Goal: Task Accomplishment & Management: Manage account settings

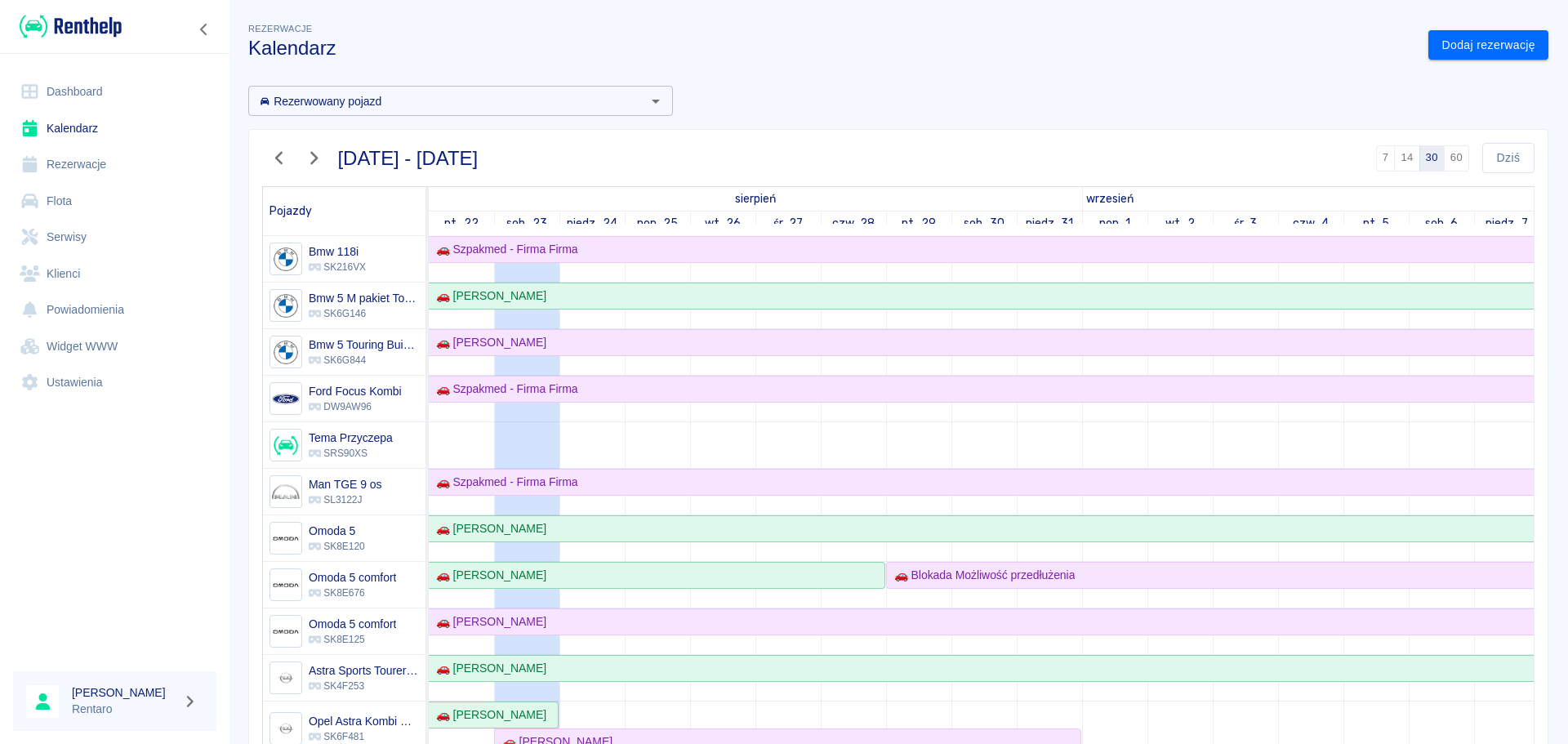
scroll to position [1, 0]
click at [68, 123] on link "Kalendarz" at bounding box center [115, 128] width 203 height 37
click at [69, 124] on link "Kalendarz" at bounding box center [115, 128] width 203 height 37
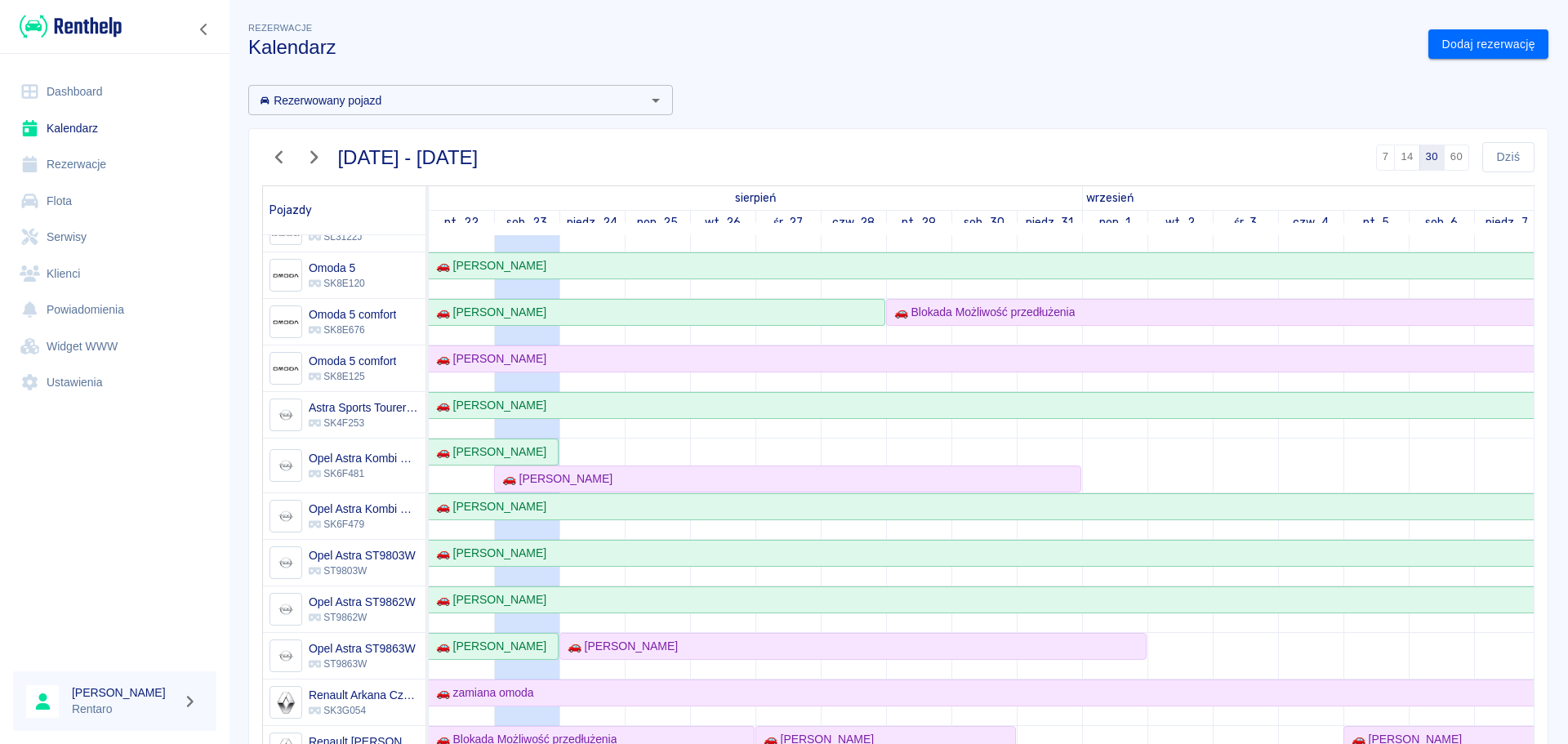
scroll to position [327, 0]
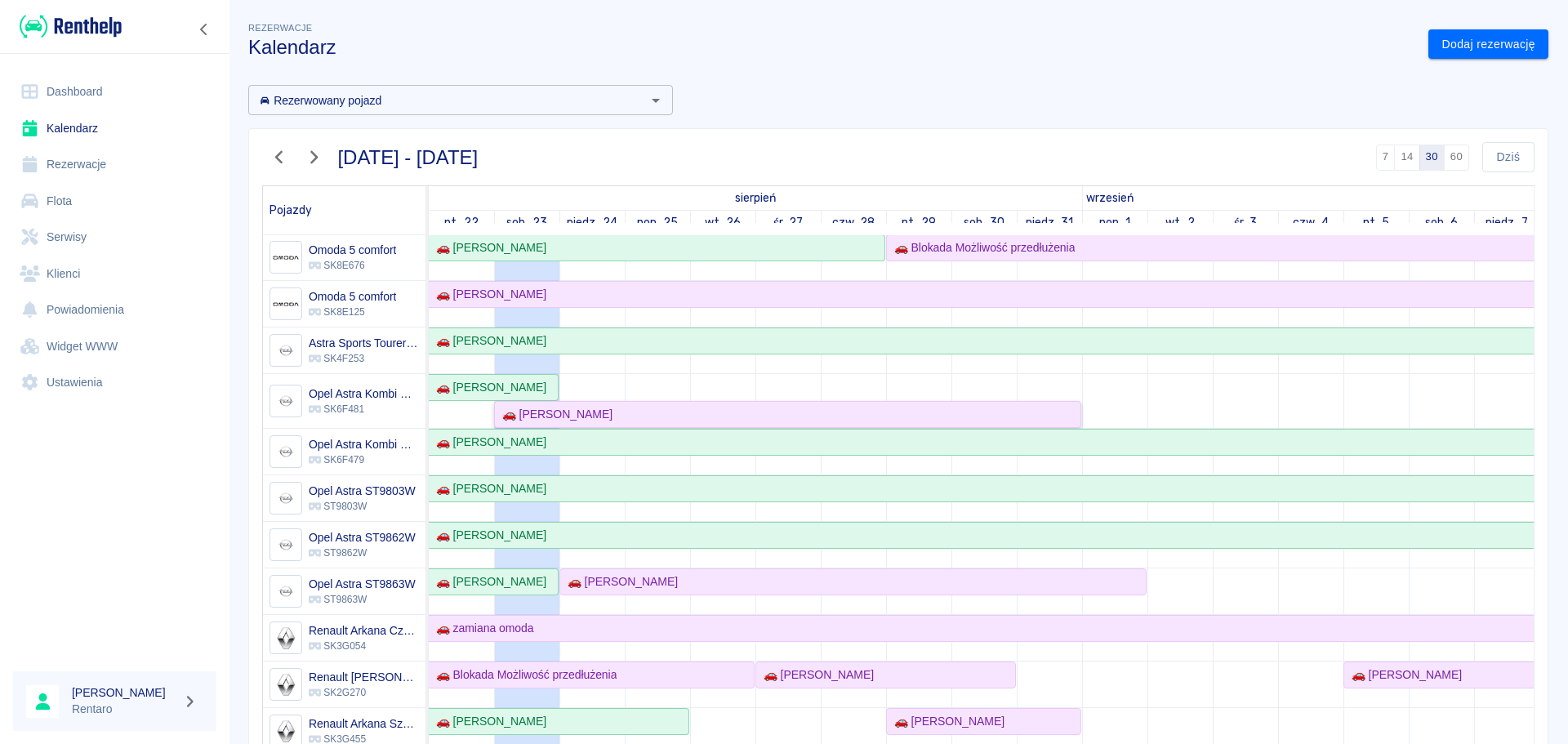
click at [642, 418] on div "🚗 [PERSON_NAME]" at bounding box center [788, 414] width 583 height 17
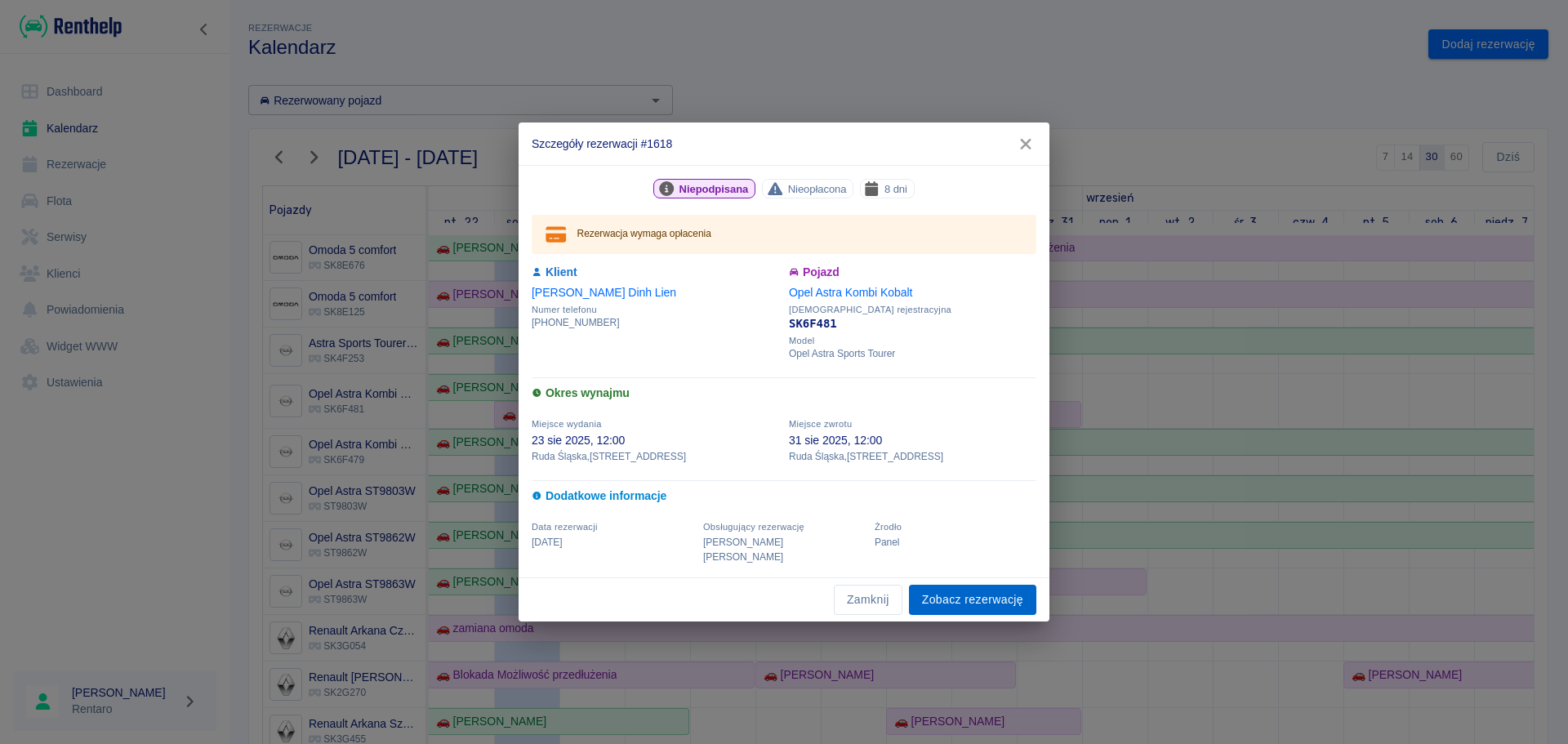
click at [963, 578] on div "Zamknij Zobacz rezerwację" at bounding box center [784, 600] width 531 height 44
click at [961, 591] on link "Zobacz rezerwację" at bounding box center [972, 600] width 127 height 30
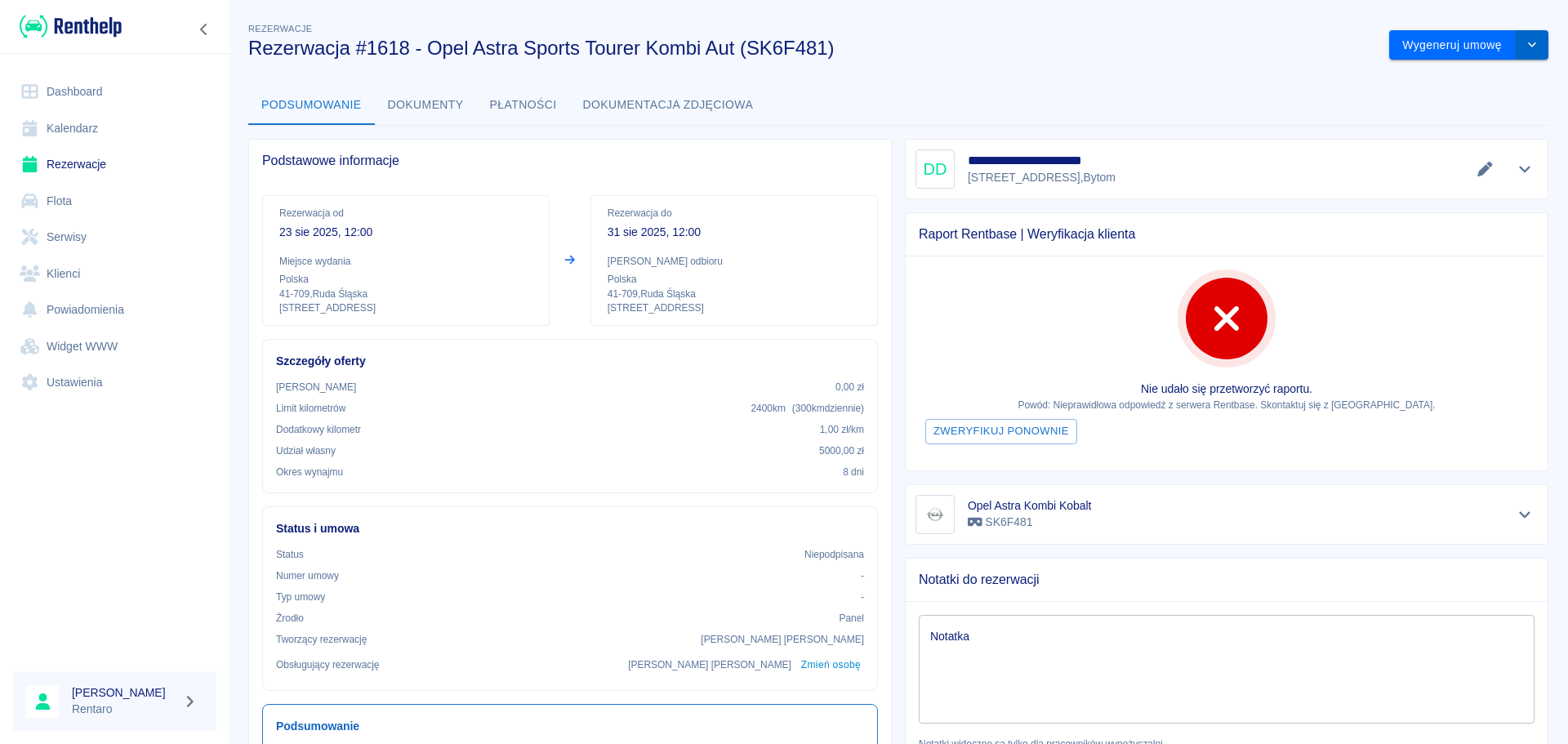
click at [1525, 44] on icon "drop-down" at bounding box center [1532, 44] width 13 height 10
click at [1453, 127] on li "Anuluj rezerwację" at bounding box center [1456, 133] width 132 height 27
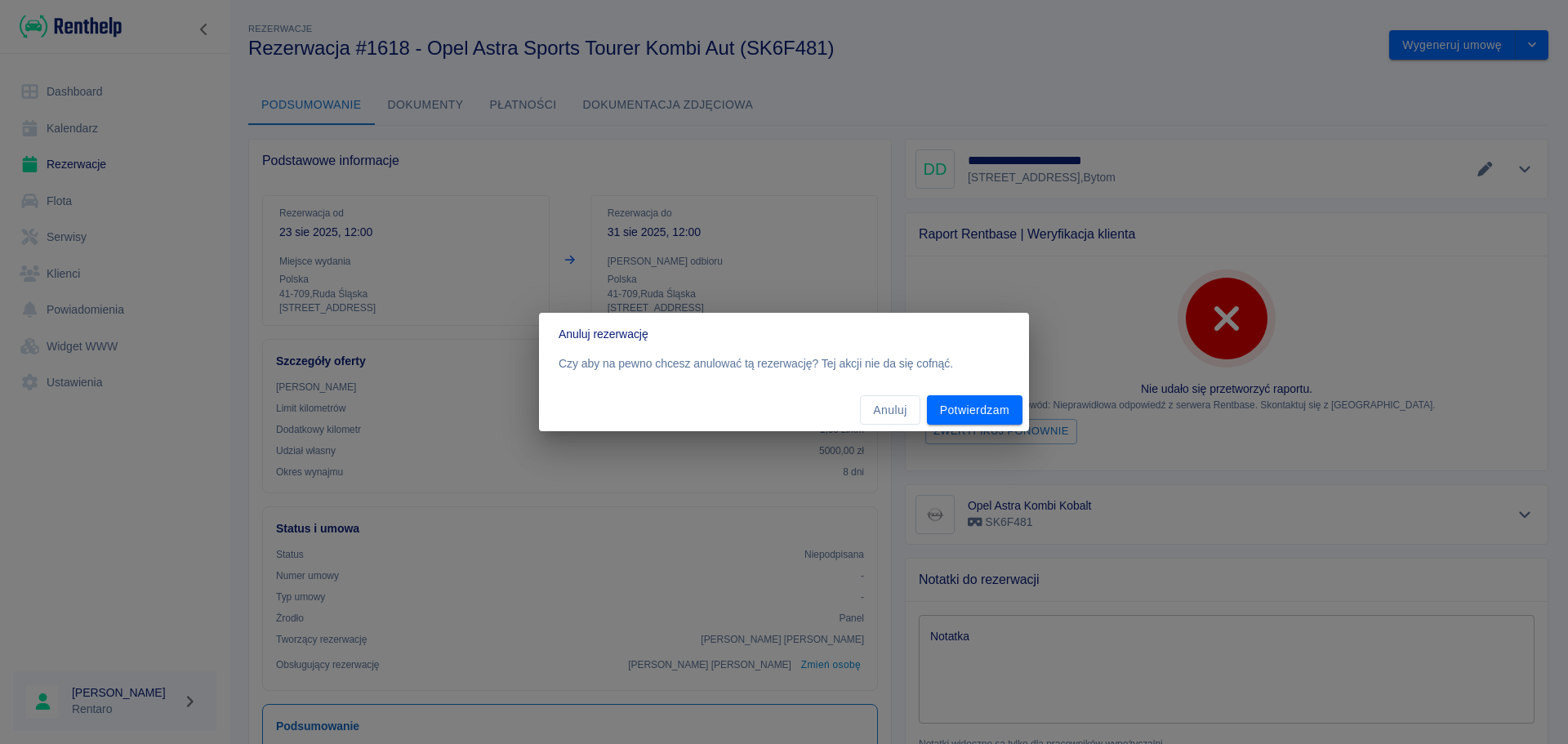
click at [1376, 213] on div "Anuluj rezerwację Czy aby na pewno chcesz anulować tą rezerwację? Tej akcji nie…" at bounding box center [784, 372] width 1568 height 744
click at [903, 416] on button "Anuluj" at bounding box center [889, 410] width 60 height 30
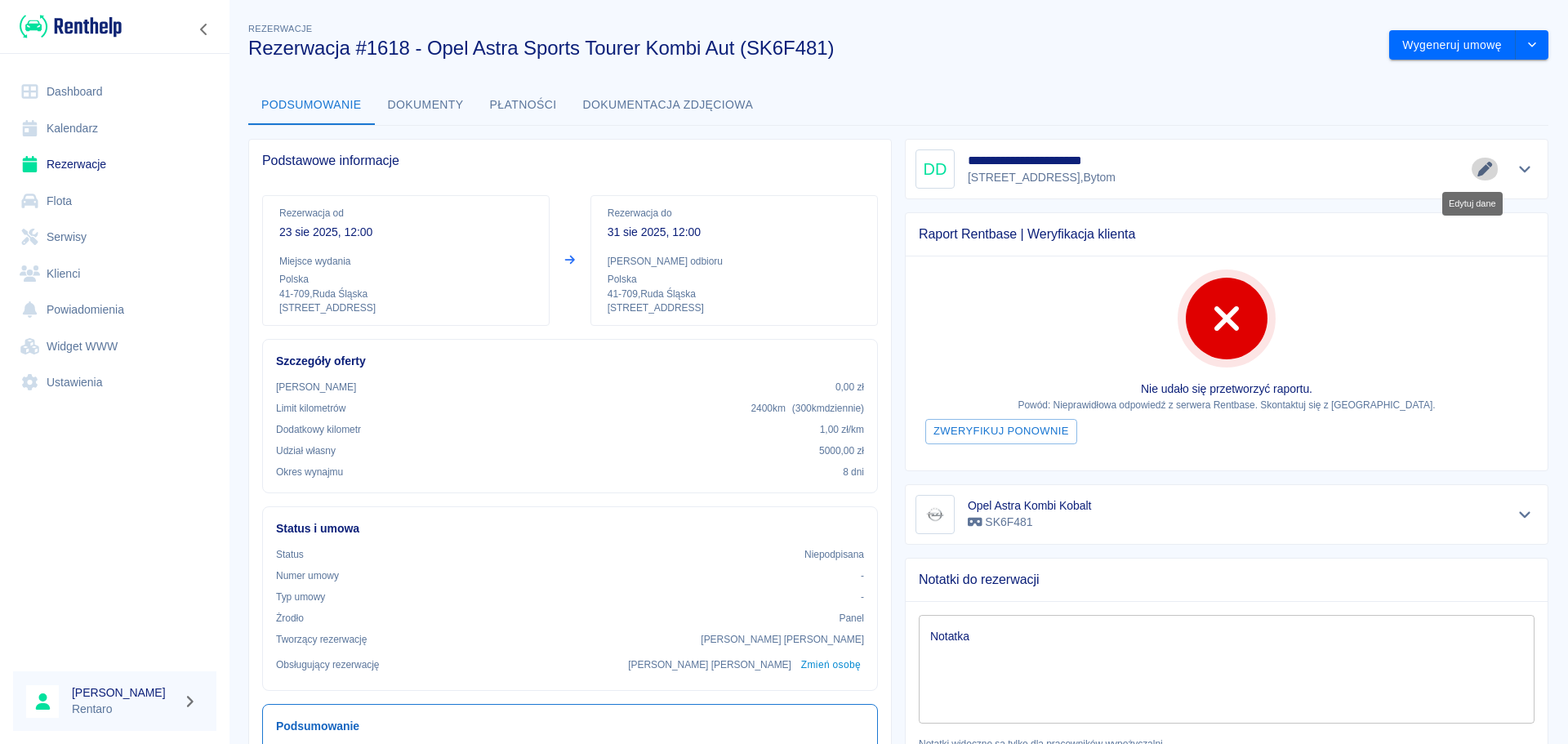
click at [1478, 165] on icon "Edytuj dane" at bounding box center [1484, 168] width 14 height 14
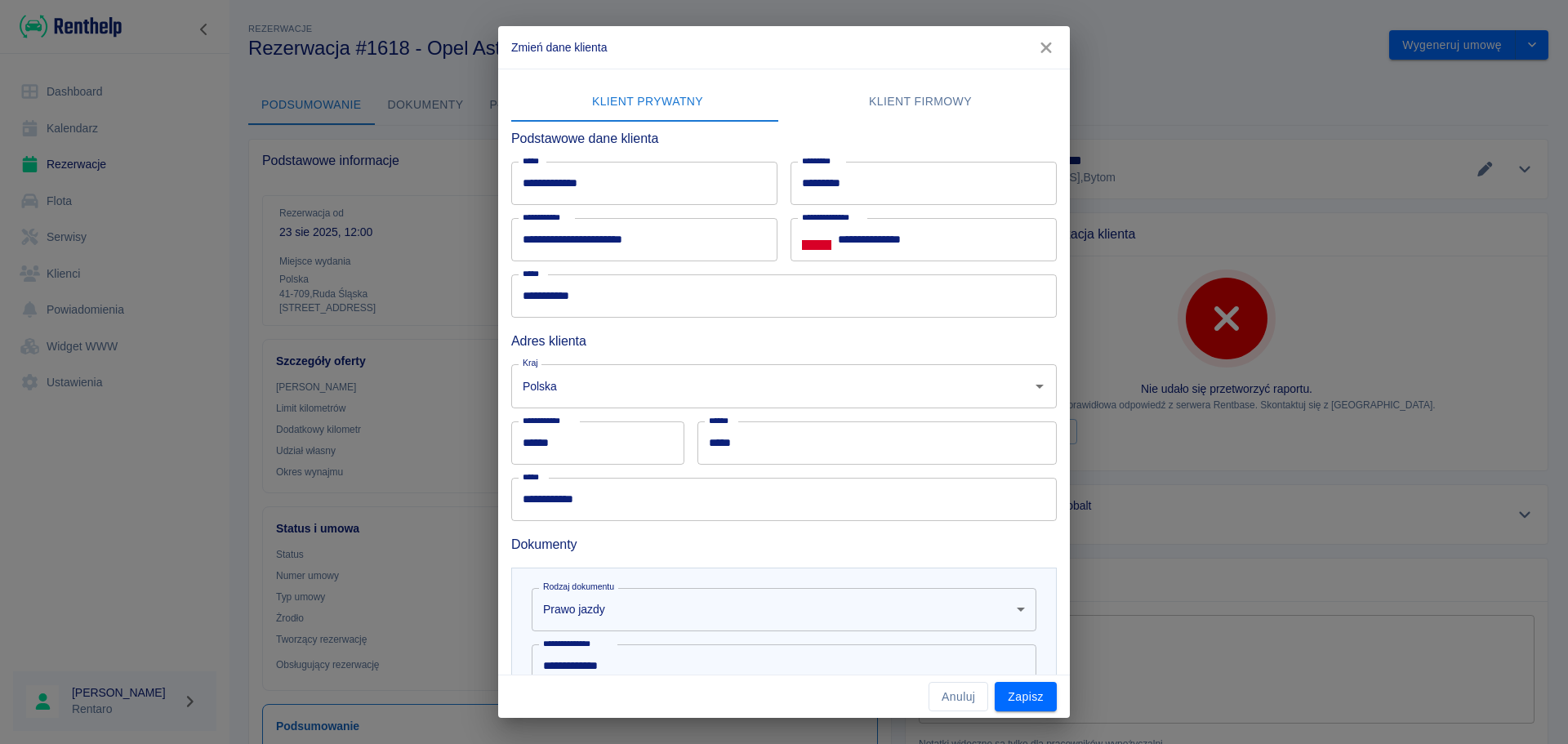
click at [880, 179] on input "*********" at bounding box center [924, 183] width 266 height 44
type input "**********"
click at [1041, 699] on button "Zapisz" at bounding box center [1025, 697] width 62 height 30
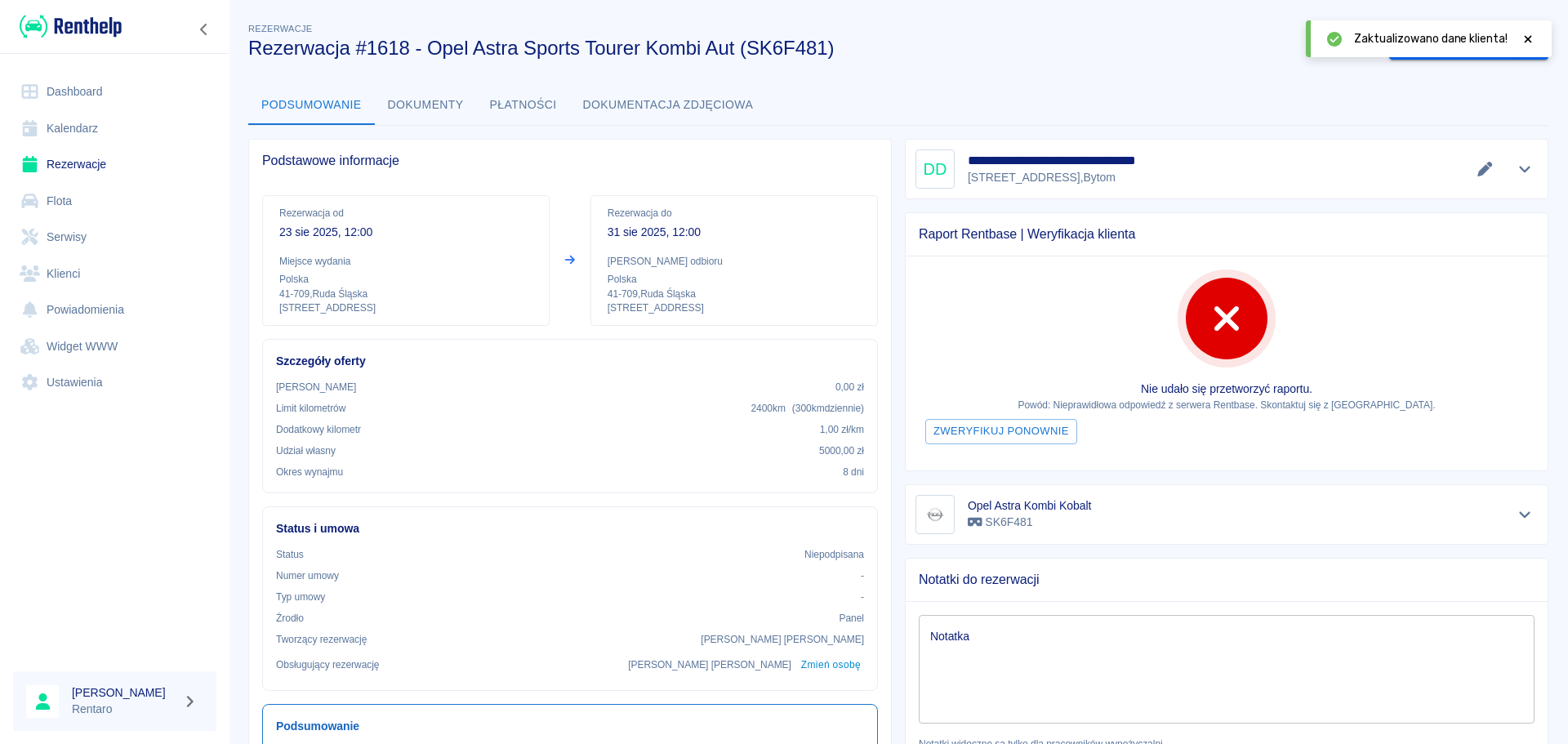
click at [1530, 39] on icon at bounding box center [1527, 39] width 14 height 11
click at [1530, 48] on button "drop-down" at bounding box center [1532, 46] width 32 height 30
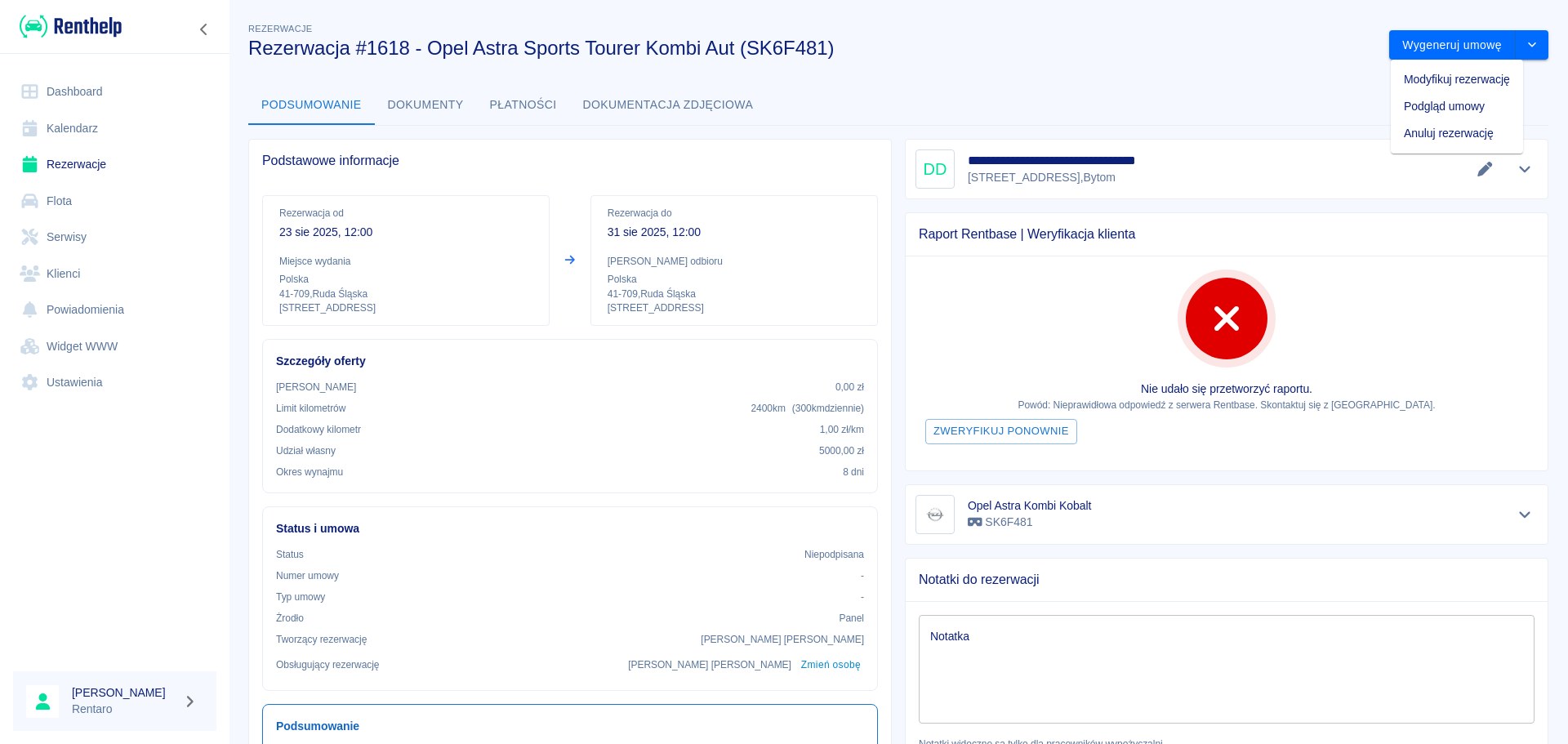
click at [1450, 137] on li "Anuluj rezerwację" at bounding box center [1456, 133] width 132 height 27
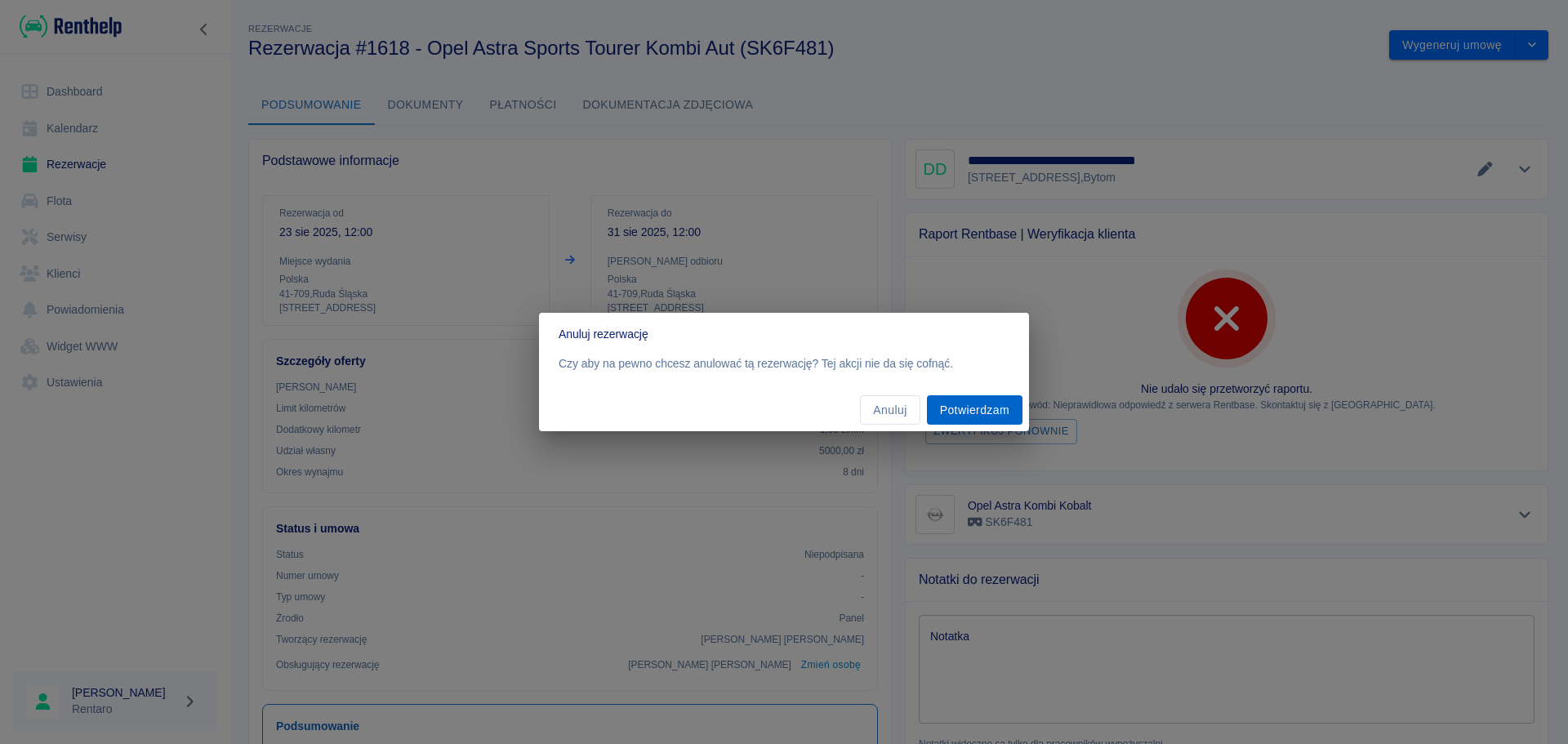
drag, startPoint x: 982, startPoint y: 407, endPoint x: 986, endPoint y: 420, distance: 13.6
click at [983, 406] on button "Potwierdzam" at bounding box center [974, 410] width 96 height 30
